Goal: Task Accomplishment & Management: Use online tool/utility

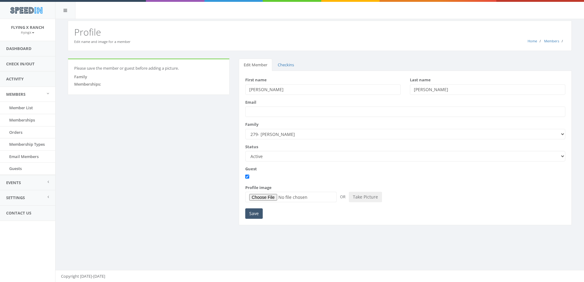
type input "[PERSON_NAME]"
click at [255, 216] on input "Save" at bounding box center [253, 213] width 17 height 10
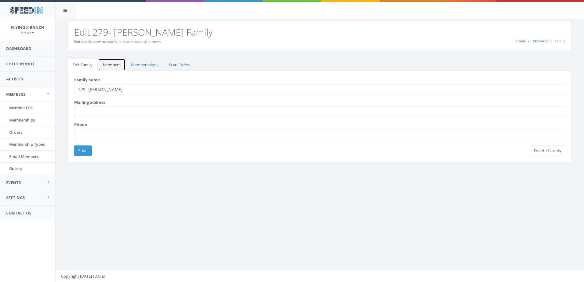
click at [112, 65] on link "Members" at bounding box center [111, 65] width 27 height 13
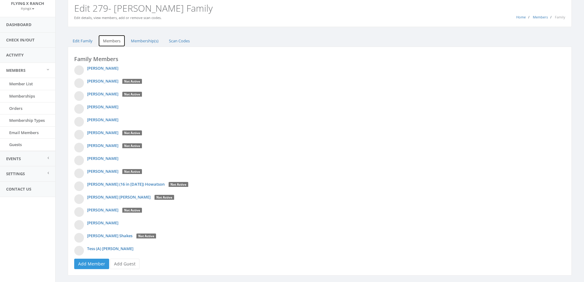
scroll to position [37, 0]
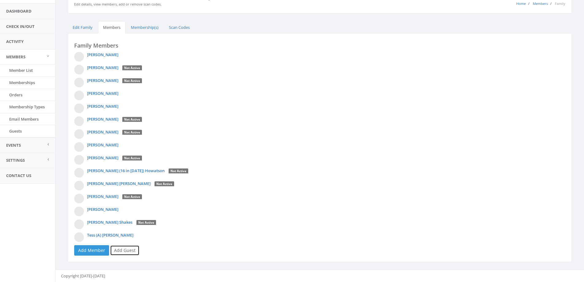
click at [125, 249] on link "Add Guest" at bounding box center [124, 250] width 29 height 10
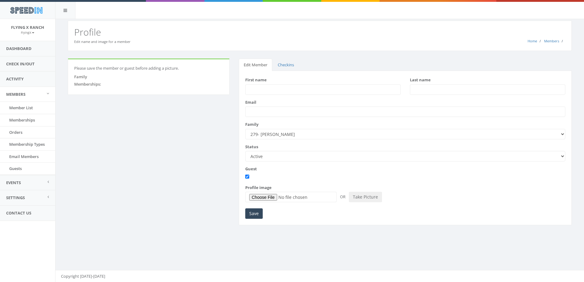
click at [253, 91] on input "First name" at bounding box center [323, 89] width 156 height 10
type input "Lily"
type input "Busse"
click at [252, 212] on input "Save" at bounding box center [253, 213] width 17 height 10
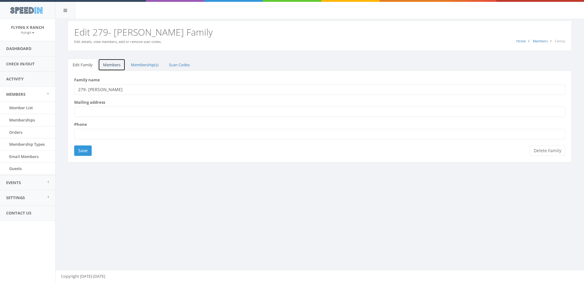
click at [108, 63] on link "Members" at bounding box center [111, 65] width 27 height 13
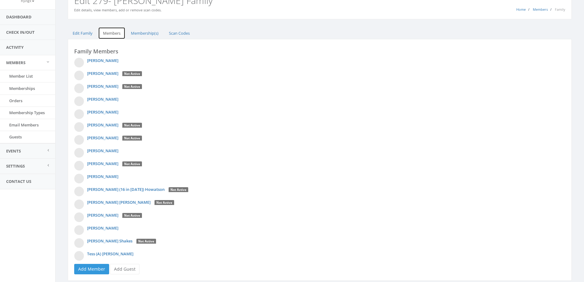
scroll to position [50, 0]
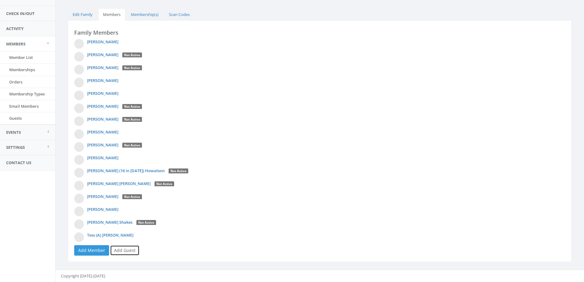
click at [122, 251] on link "Add Guest" at bounding box center [124, 250] width 29 height 10
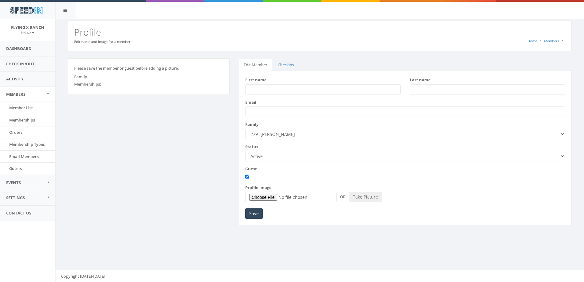
click at [264, 90] on input "First name" at bounding box center [323, 89] width 156 height 10
type input "Renee"
type input "Demaree"
click at [257, 214] on input "Save" at bounding box center [253, 213] width 17 height 10
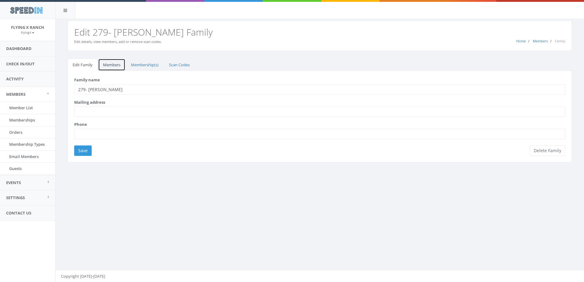
click at [110, 63] on link "Members" at bounding box center [111, 65] width 27 height 13
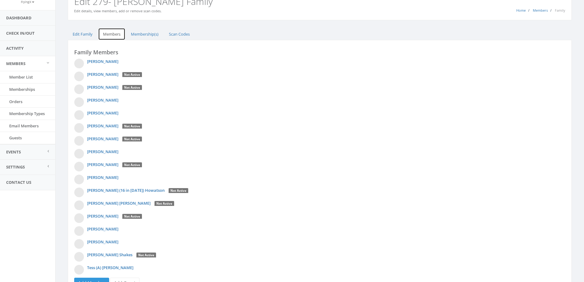
scroll to position [63, 0]
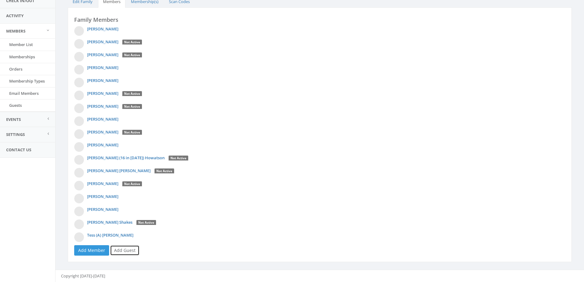
click at [116, 250] on link "Add Guest" at bounding box center [124, 250] width 29 height 10
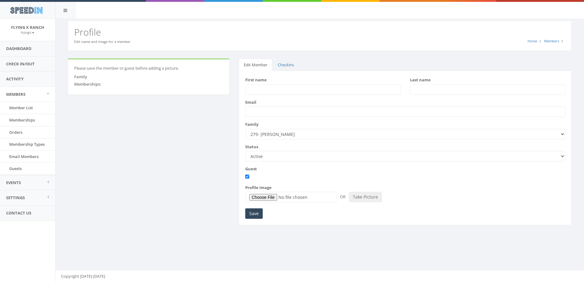
click at [261, 89] on input "First name" at bounding box center [323, 89] width 156 height 10
type input "Josephine"
type input "McCauley"
click at [252, 214] on input "Save" at bounding box center [253, 213] width 17 height 10
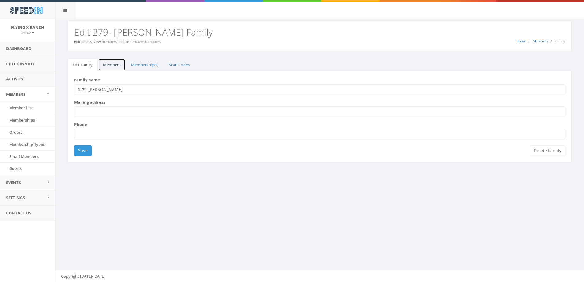
click at [105, 64] on link "Members" at bounding box center [111, 65] width 27 height 13
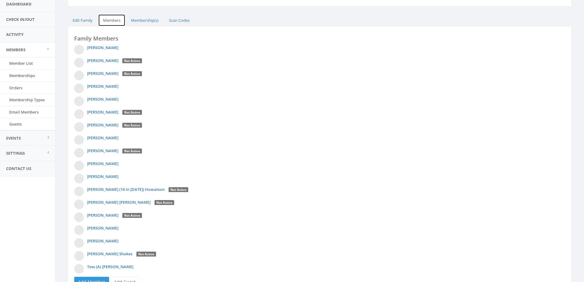
scroll to position [76, 0]
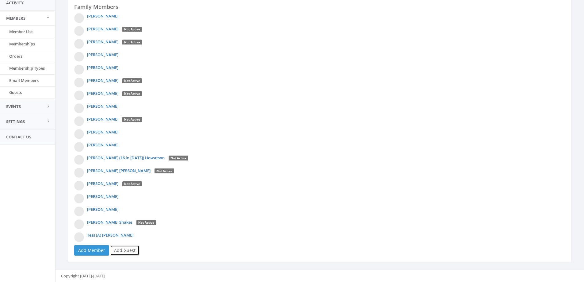
click at [124, 250] on link "Add Guest" at bounding box center [124, 250] width 29 height 10
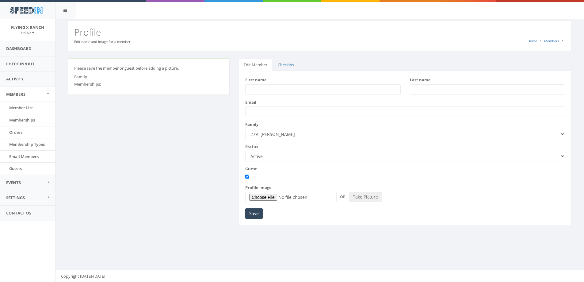
click at [273, 90] on input "First name" at bounding box center [323, 89] width 156 height 10
type input "Vi"
type input "Tran"
click at [256, 215] on input "Save" at bounding box center [253, 213] width 17 height 10
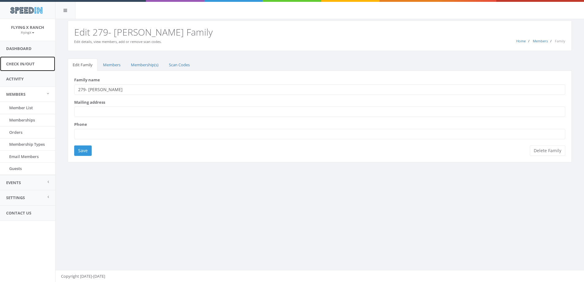
click at [28, 64] on link "Check In/Out" at bounding box center [27, 63] width 55 height 15
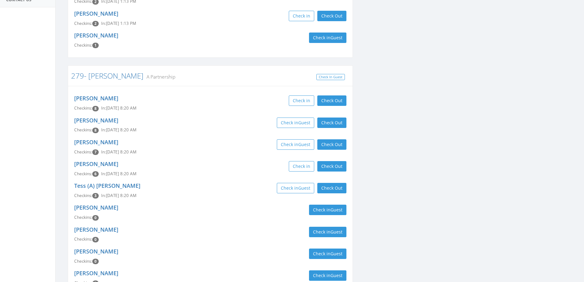
scroll to position [203, 0]
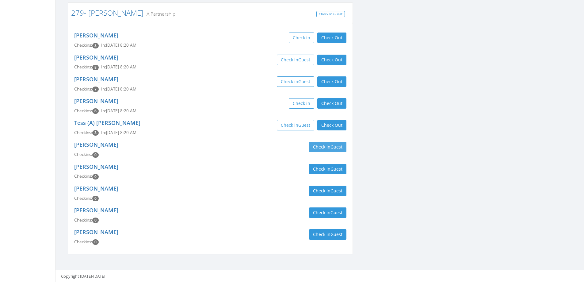
type input "[PERSON_NAME]"
click at [343, 144] on button "Check in Guest" at bounding box center [327, 147] width 37 height 10
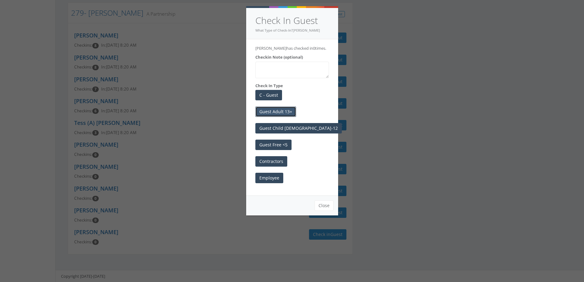
click at [288, 107] on button "Guest Adult 13+" at bounding box center [276, 111] width 41 height 10
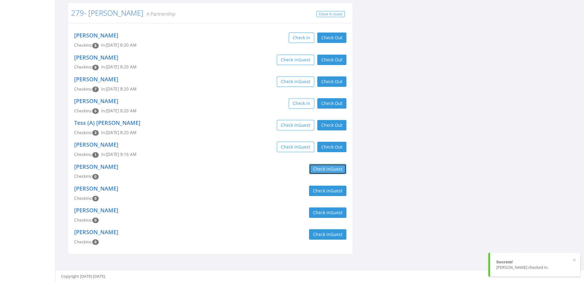
click at [331, 164] on button "Check in Guest" at bounding box center [327, 169] width 37 height 10
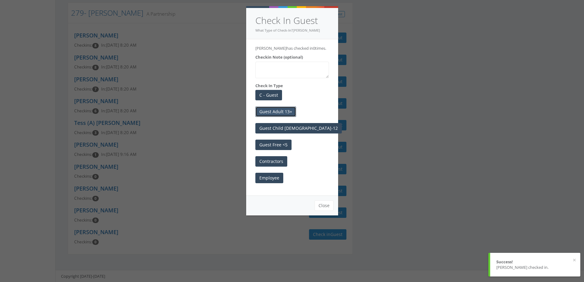
click at [284, 110] on button "Guest Adult 13+" at bounding box center [276, 111] width 41 height 10
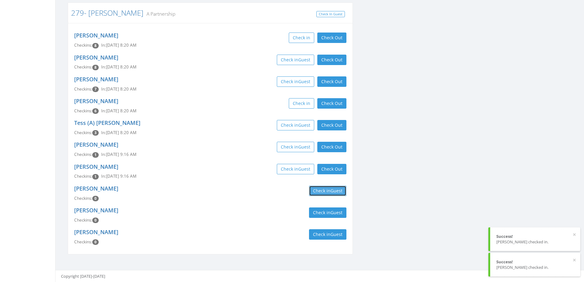
click at [336, 193] on span "Guest" at bounding box center [337, 191] width 12 height 6
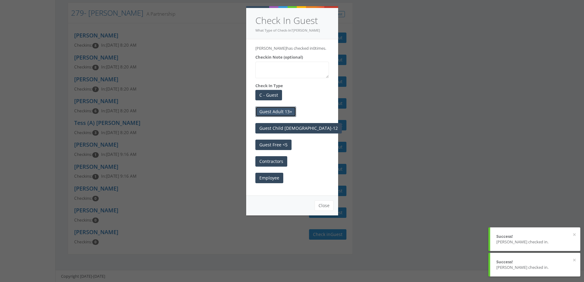
click at [284, 116] on button "Guest Adult 13+" at bounding box center [276, 111] width 41 height 10
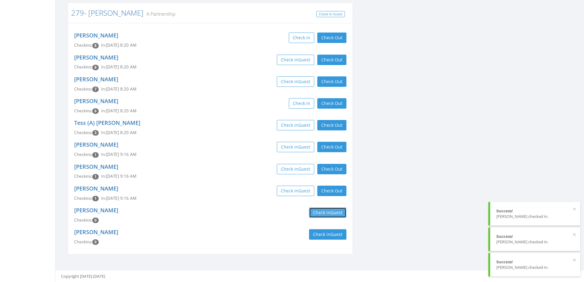
click at [326, 213] on button "Check in Guest" at bounding box center [327, 212] width 37 height 10
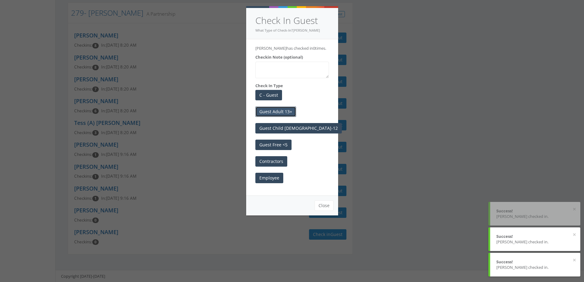
click at [279, 116] on button "Guest Adult 13+" at bounding box center [276, 111] width 41 height 10
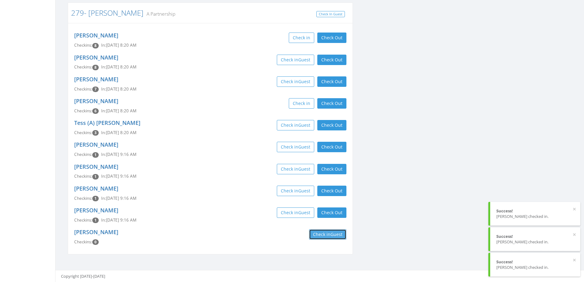
click at [333, 233] on span "Guest" at bounding box center [337, 234] width 12 height 6
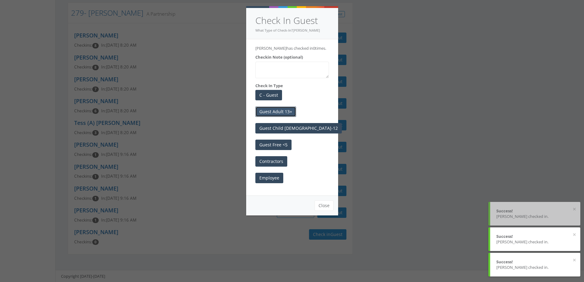
click at [286, 110] on button "Guest Adult 13+" at bounding box center [276, 111] width 41 height 10
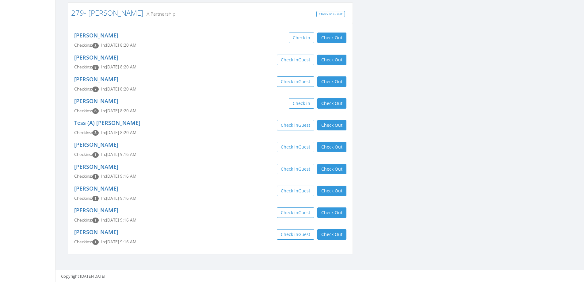
click at [185, 173] on div "[PERSON_NAME] Checkins: 1 In: [DATE] 9:16 AM Check in Guest Check Out Check Out" at bounding box center [211, 172] width 282 height 22
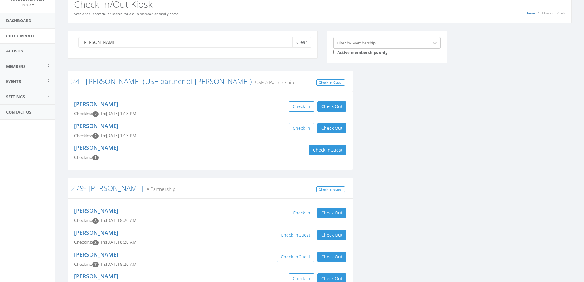
scroll to position [0, 0]
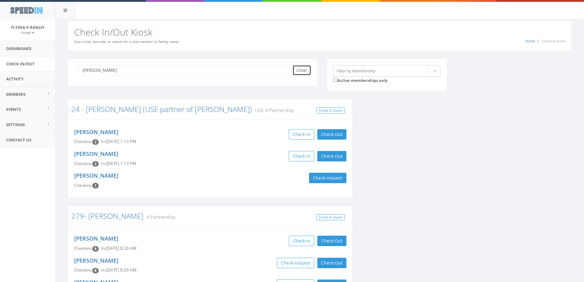
click at [296, 70] on button "Clear" at bounding box center [302, 70] width 19 height 10
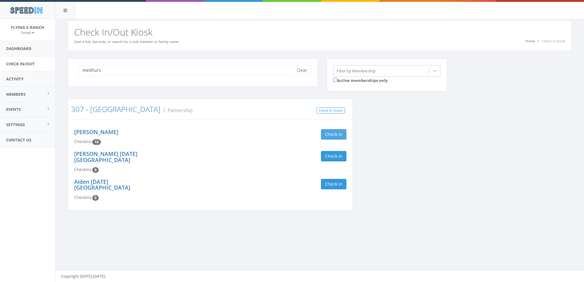
type input "medhurs"
click at [327, 138] on button "Check in" at bounding box center [333, 134] width 25 height 10
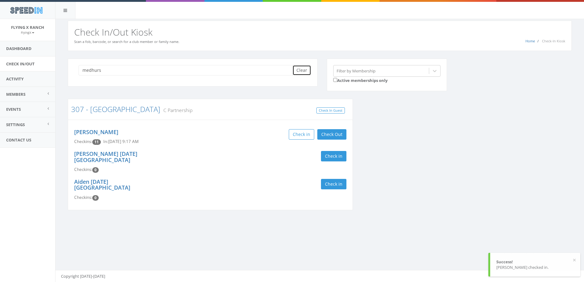
click at [305, 70] on button "Clear" at bounding box center [302, 70] width 19 height 10
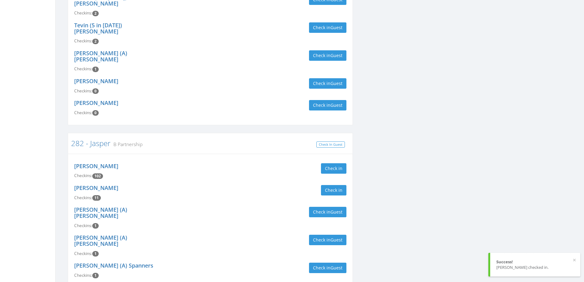
scroll to position [245, 0]
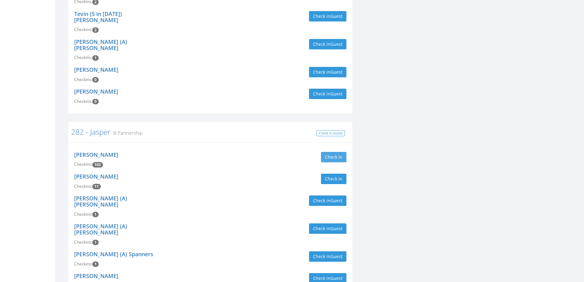
type input "jasper"
click at [341, 152] on button "Check in" at bounding box center [333, 157] width 25 height 10
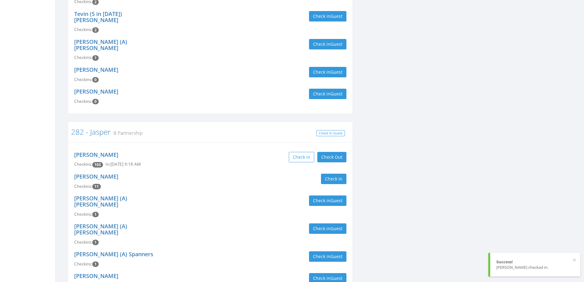
click at [245, 149] on div "[PERSON_NAME] Checkins: 103 In: [DATE] 9:18 AM Check in Check Out Check Out" at bounding box center [211, 160] width 282 height 22
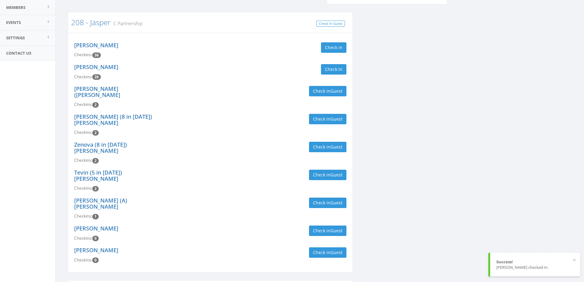
scroll to position [0, 0]
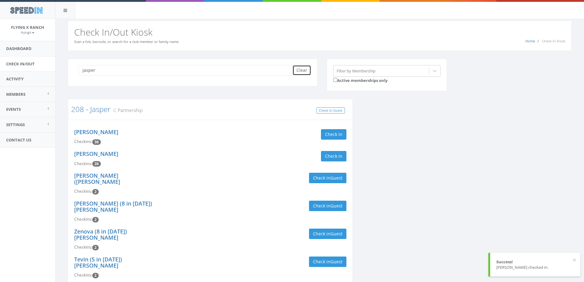
click at [307, 68] on button "Clear" at bounding box center [302, 70] width 19 height 10
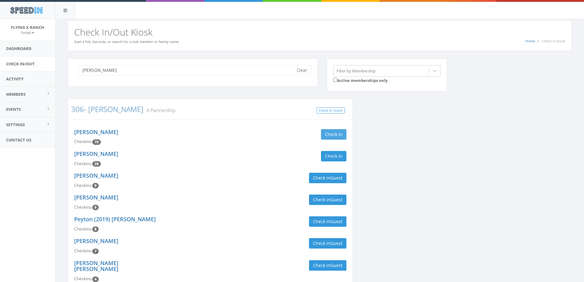
type input "[PERSON_NAME]"
click at [334, 132] on button "Check in" at bounding box center [333, 134] width 25 height 10
click at [310, 74] on button "Clear" at bounding box center [302, 70] width 19 height 10
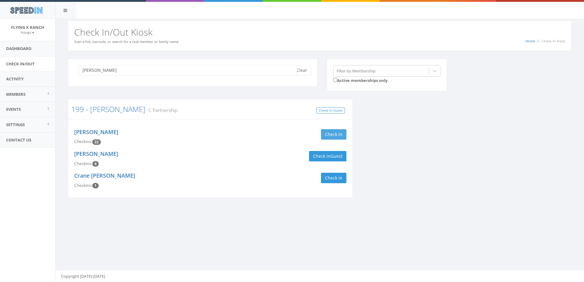
type input "[PERSON_NAME]"
click at [333, 133] on button "Check in" at bounding box center [333, 134] width 25 height 10
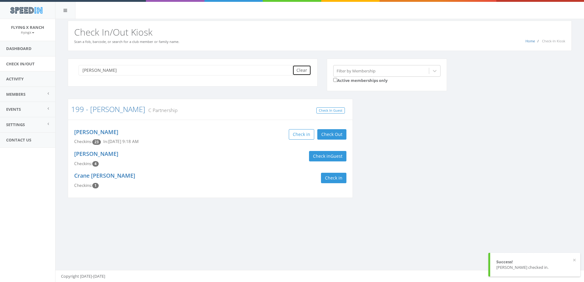
click at [301, 67] on button "Clear" at bounding box center [302, 70] width 19 height 10
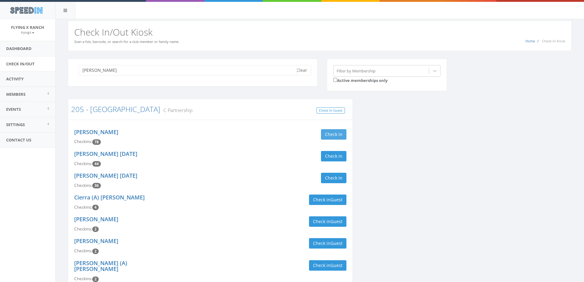
type input "[PERSON_NAME]"
click at [327, 131] on button "Check in" at bounding box center [333, 134] width 25 height 10
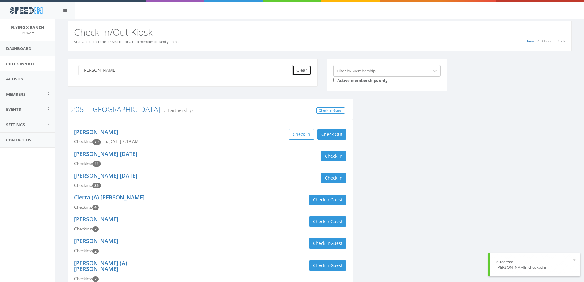
click at [305, 70] on button "Clear" at bounding box center [302, 70] width 19 height 10
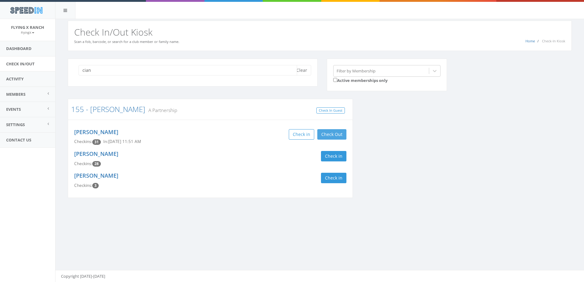
type input "cian"
click at [322, 135] on button "Check Out" at bounding box center [332, 134] width 29 height 10
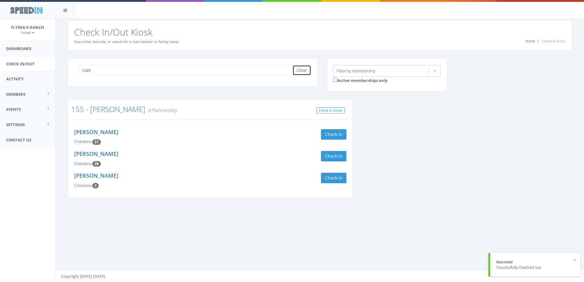
click at [303, 72] on button "Clear" at bounding box center [302, 70] width 19 height 10
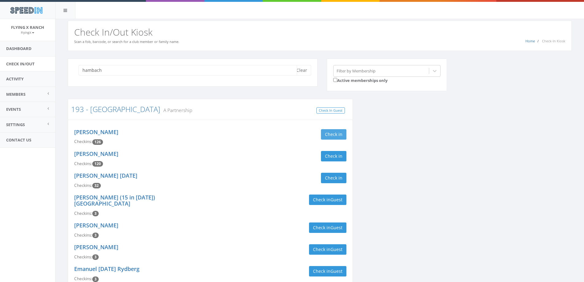
type input "hambach"
click at [326, 133] on button "Check in" at bounding box center [333, 134] width 25 height 10
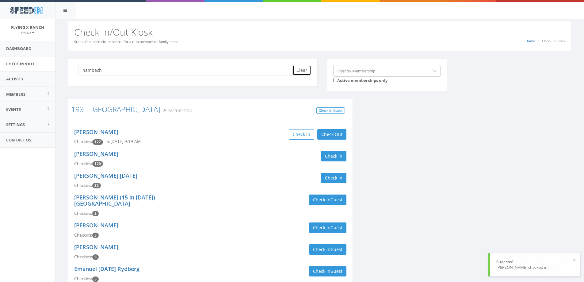
click at [305, 67] on button "Clear" at bounding box center [302, 70] width 19 height 10
